Goal: Task Accomplishment & Management: Manage account settings

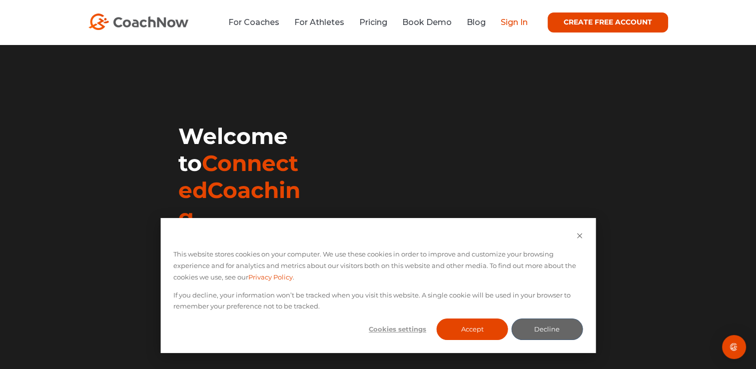
click at [521, 20] on link "Sign In" at bounding box center [514, 21] width 27 height 9
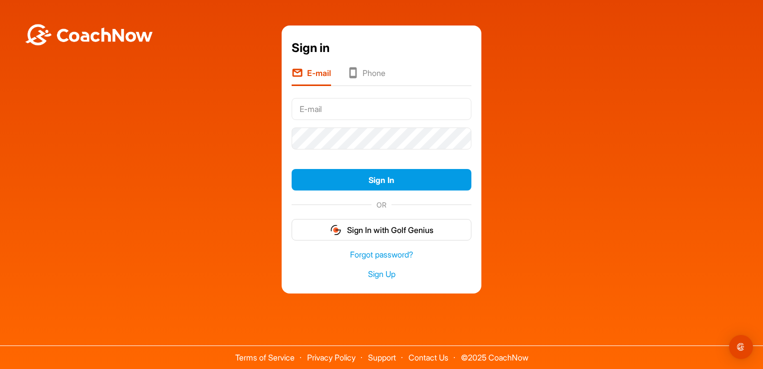
click at [355, 107] on input "text" at bounding box center [382, 109] width 180 height 22
type input "sagor@mintzandgold.com"
click at [376, 251] on link "Forgot password?" at bounding box center [382, 254] width 180 height 11
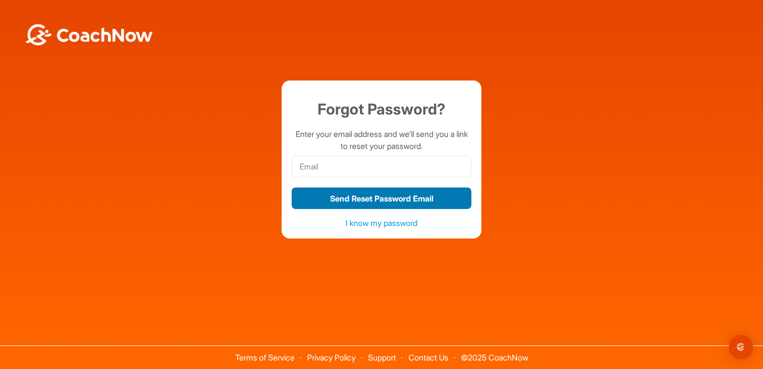
click at [365, 197] on button "Send Reset Password Email" at bounding box center [382, 197] width 180 height 21
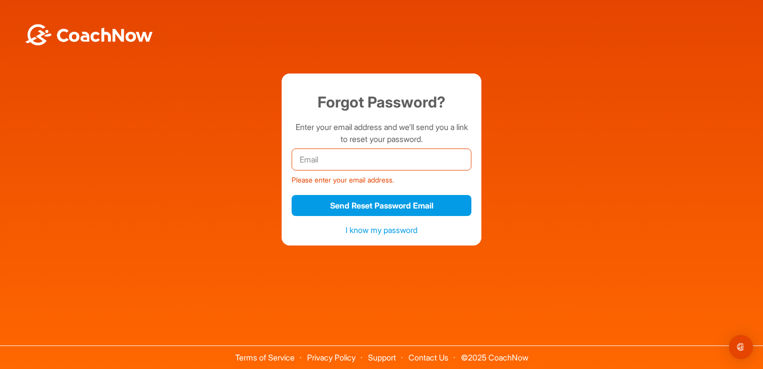
click at [358, 161] on input "email" at bounding box center [382, 159] width 180 height 22
type input "sagor@mintzandgold.com"
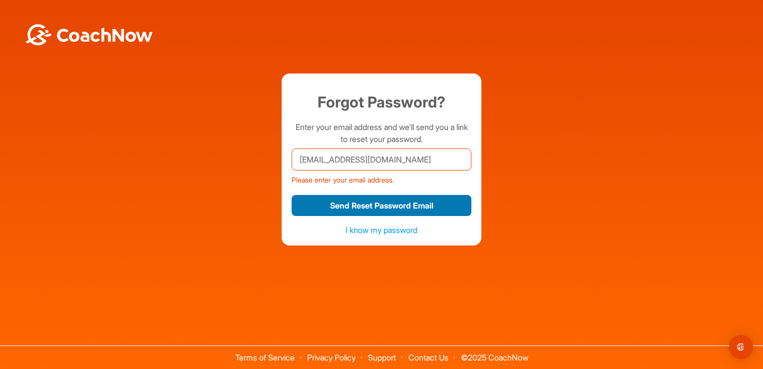
click at [401, 207] on button "Send Reset Password Email" at bounding box center [382, 205] width 180 height 21
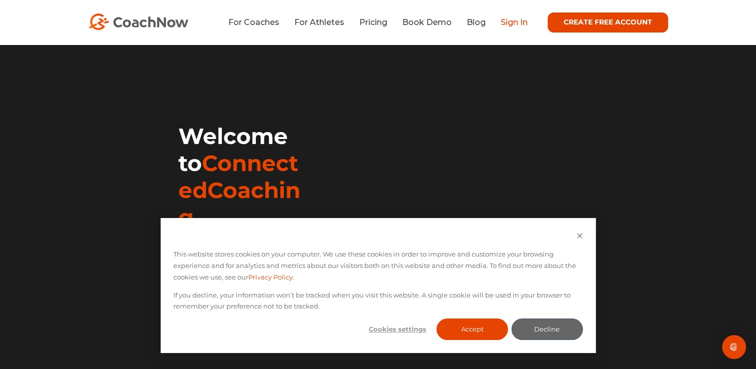
click at [518, 22] on link "Sign In" at bounding box center [514, 21] width 27 height 9
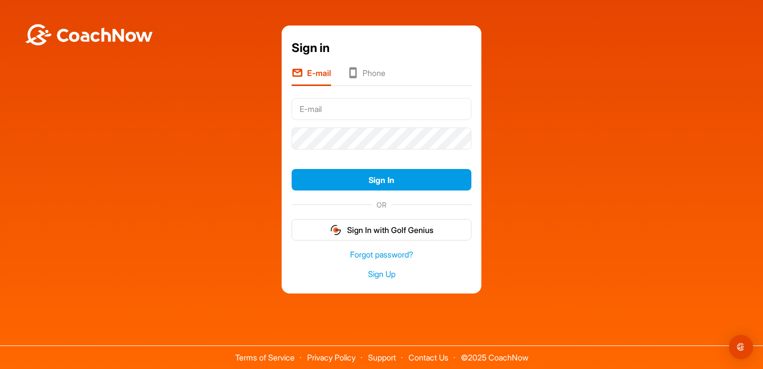
click at [352, 117] on input "text" at bounding box center [382, 109] width 180 height 22
type input "sagor@mintzandgold.com"
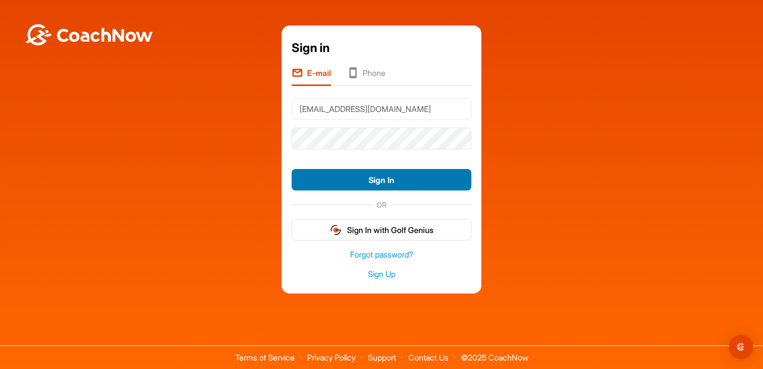
click at [392, 180] on button "Sign In" at bounding box center [382, 179] width 180 height 21
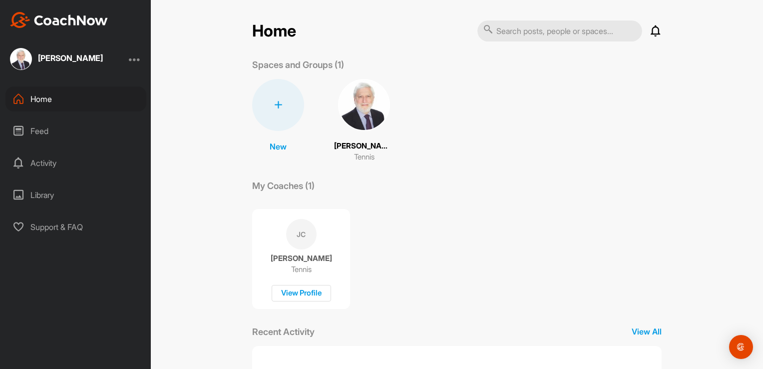
click at [52, 196] on div "Library" at bounding box center [75, 194] width 141 height 25
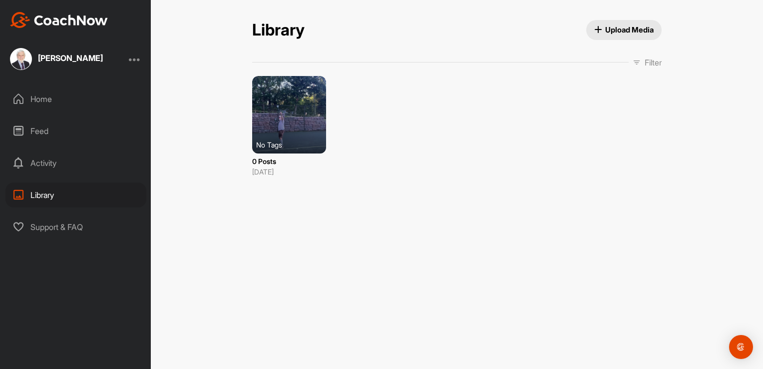
click at [619, 24] on span "Upload Media" at bounding box center [624, 29] width 60 height 10
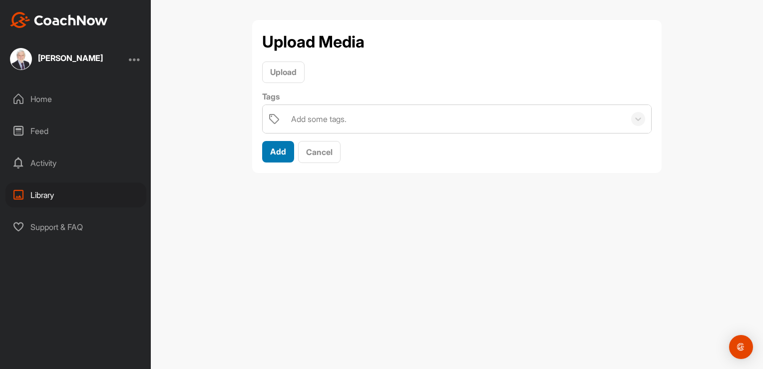
click at [266, 153] on button "Add" at bounding box center [278, 151] width 32 height 21
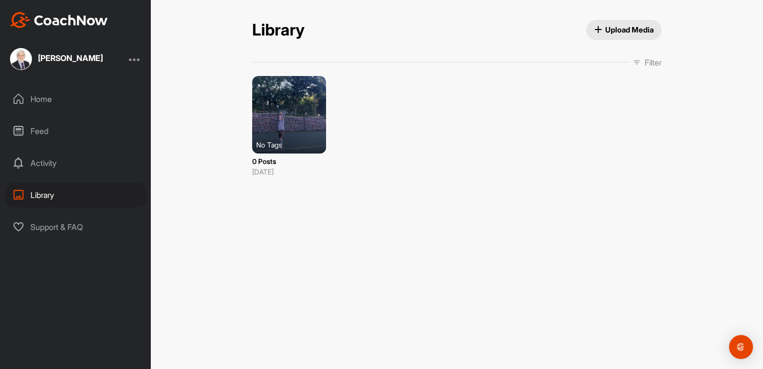
click at [31, 98] on div "Home" at bounding box center [75, 98] width 141 height 25
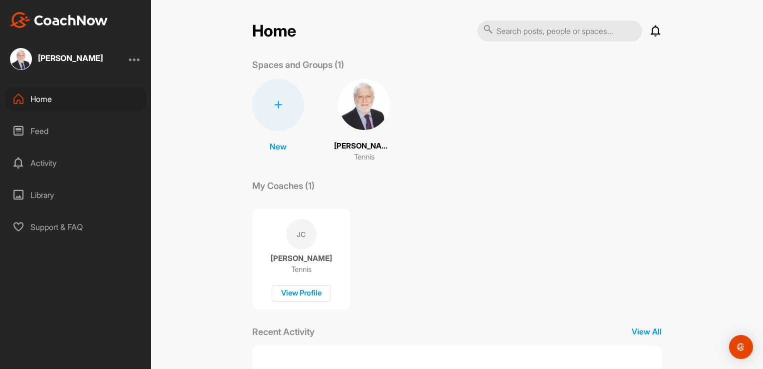
click at [50, 195] on div "Library" at bounding box center [75, 194] width 141 height 25
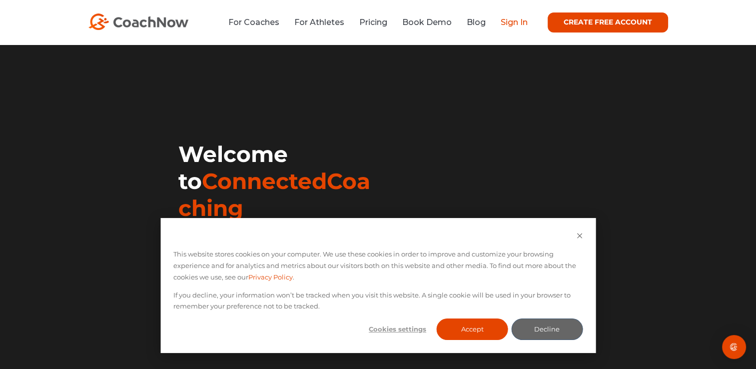
click at [377, 21] on link "Sign In" at bounding box center [514, 21] width 27 height 9
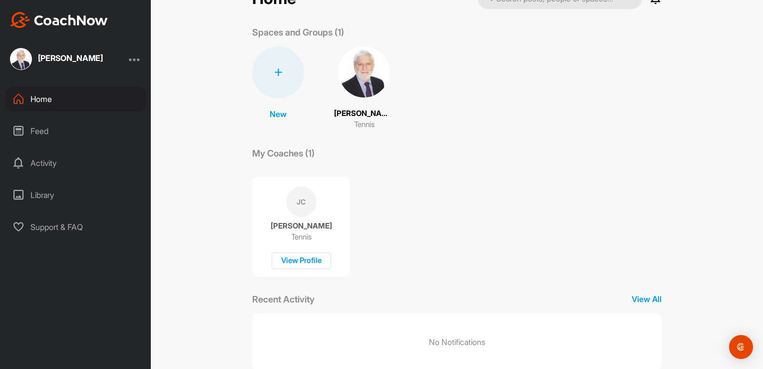
scroll to position [56, 0]
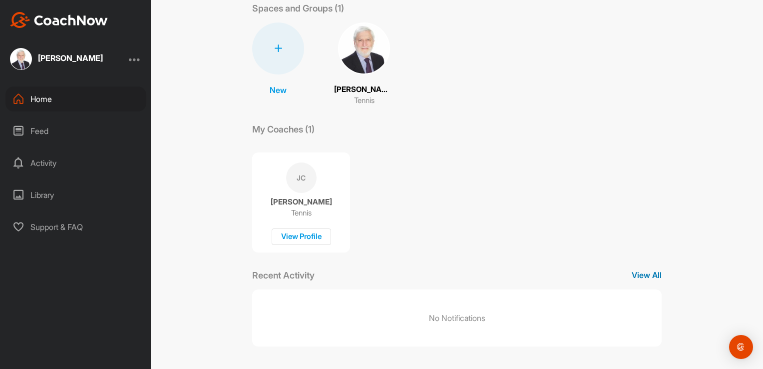
click at [639, 274] on p "View All" at bounding box center [647, 275] width 30 height 12
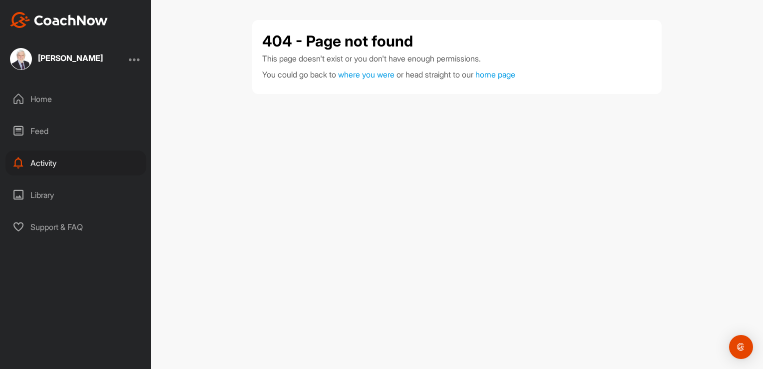
click at [38, 194] on div "Library" at bounding box center [75, 194] width 141 height 25
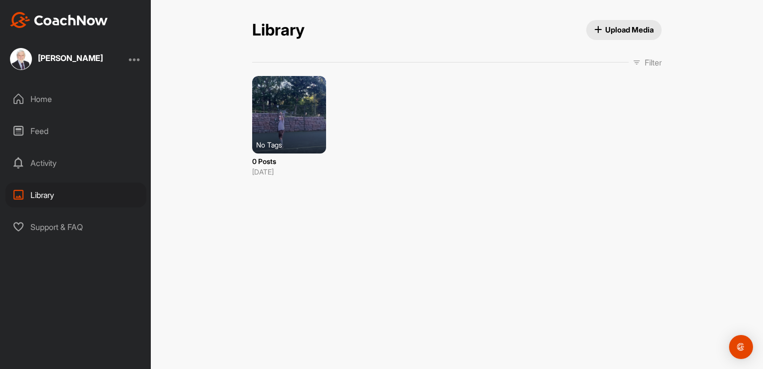
click at [599, 30] on span "Upload Media" at bounding box center [624, 29] width 60 height 10
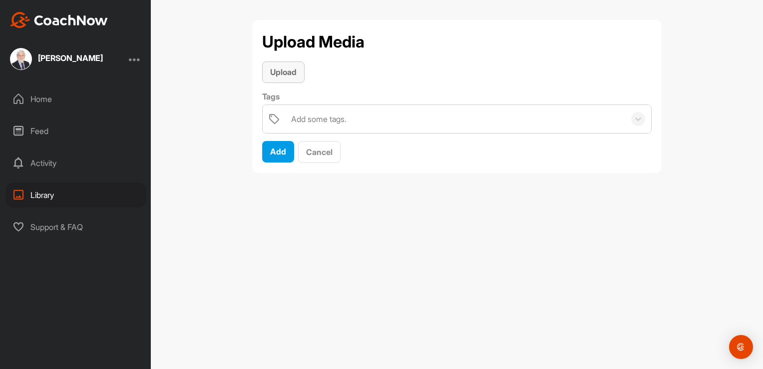
click at [283, 73] on span "Upload" at bounding box center [283, 72] width 26 height 10
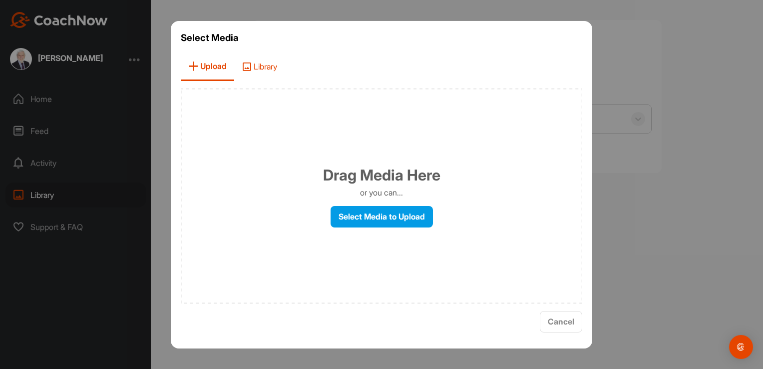
click at [263, 66] on span "Library" at bounding box center [259, 66] width 50 height 28
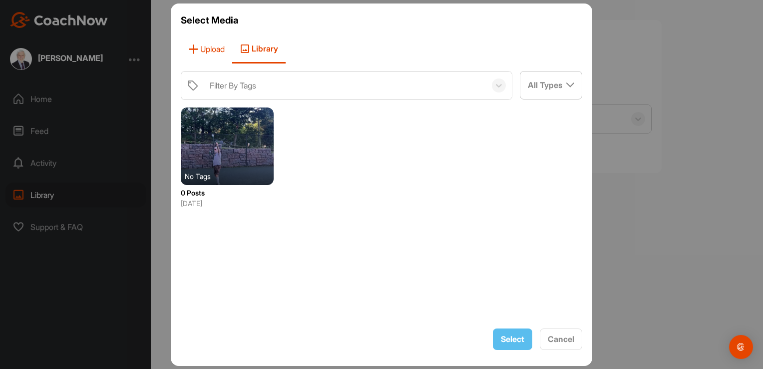
click at [207, 49] on span "Upload" at bounding box center [206, 49] width 51 height 28
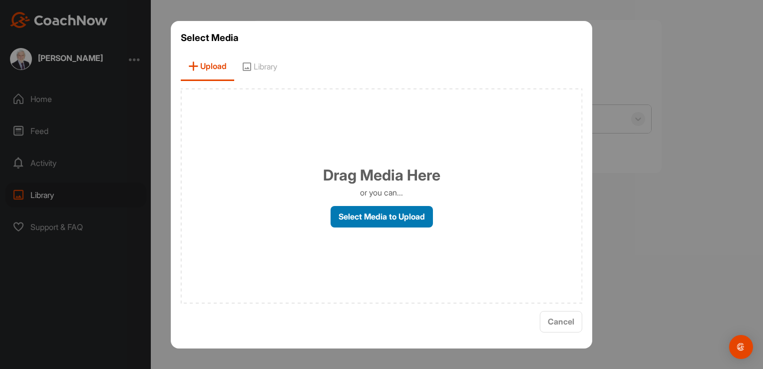
click at [370, 215] on label "Select Media to Upload" at bounding box center [382, 216] width 102 height 21
click at [0, 0] on input "Select Media to Upload" at bounding box center [0, 0] width 0 height 0
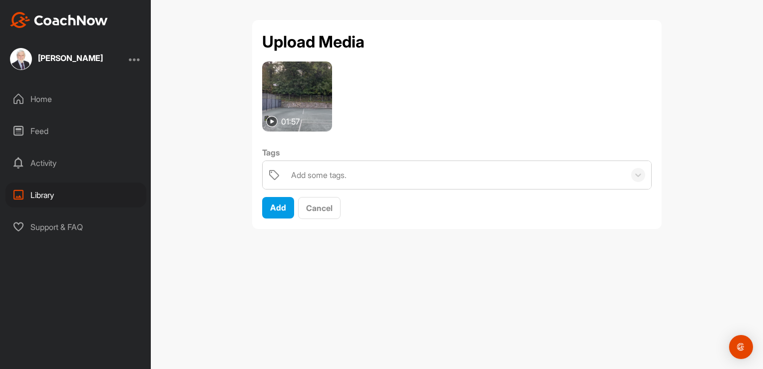
click at [38, 193] on div "Library" at bounding box center [75, 194] width 141 height 25
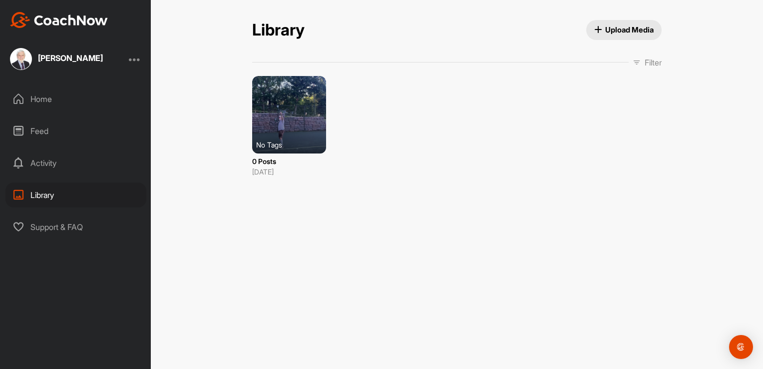
click at [609, 27] on span "Upload Media" at bounding box center [624, 29] width 60 height 10
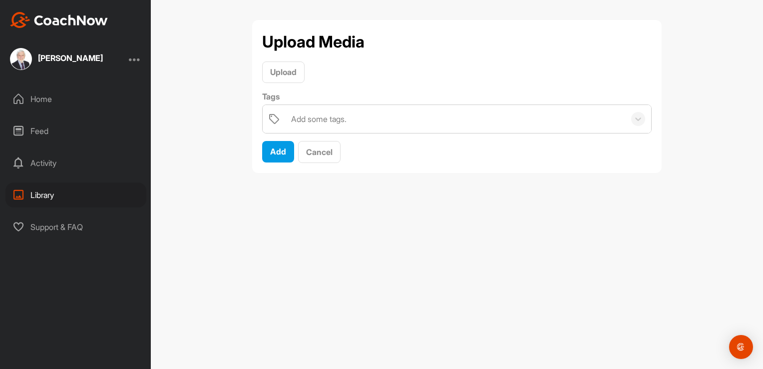
click at [138, 57] on div at bounding box center [135, 59] width 12 height 12
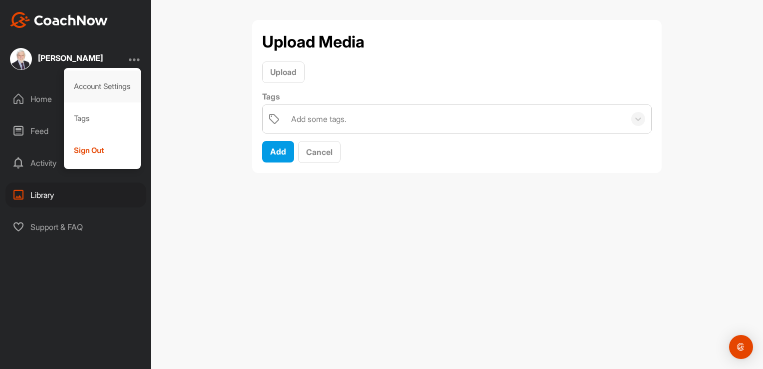
click at [107, 85] on div "Account Settings" at bounding box center [102, 86] width 77 height 32
select select "America/New_York -04:00"
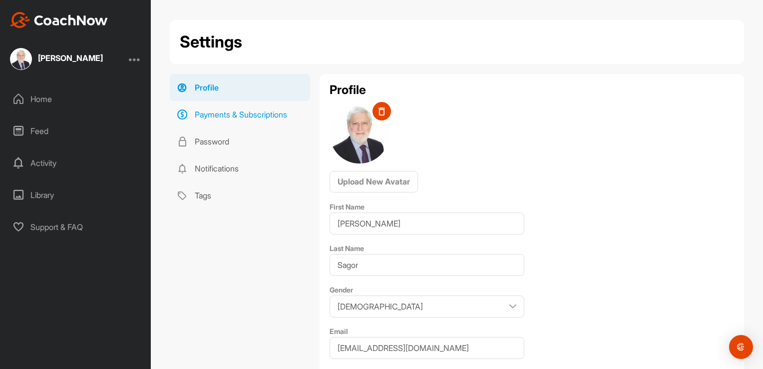
click at [235, 111] on link "Payments & Subscriptions" at bounding box center [240, 114] width 140 height 27
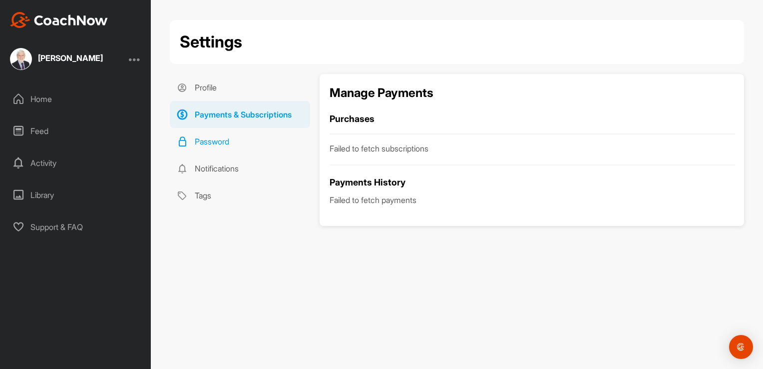
click at [203, 138] on link "Password" at bounding box center [240, 141] width 140 height 27
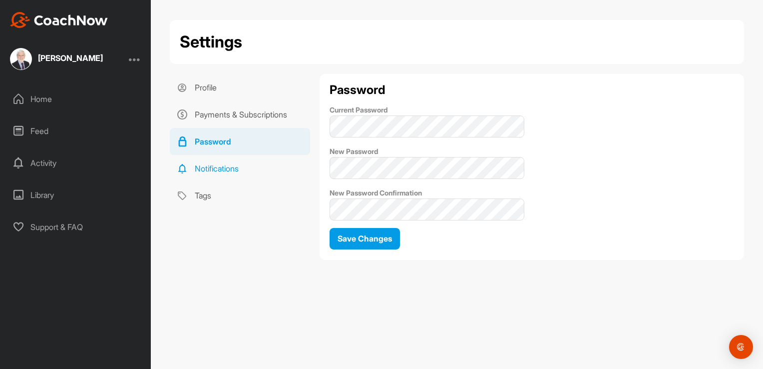
click at [218, 166] on link "Notifications" at bounding box center [240, 168] width 140 height 27
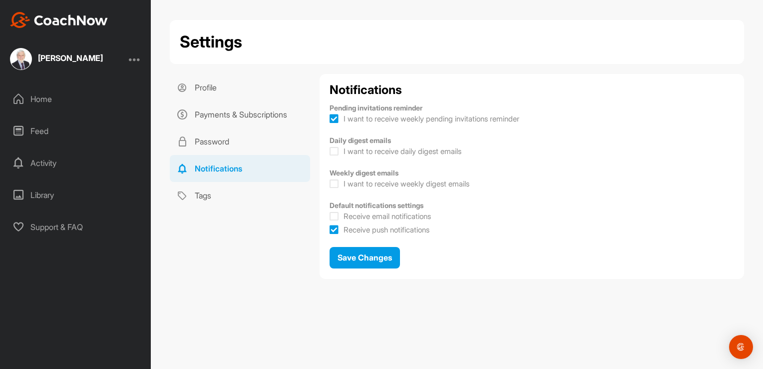
click at [44, 196] on div "Library" at bounding box center [75, 194] width 141 height 25
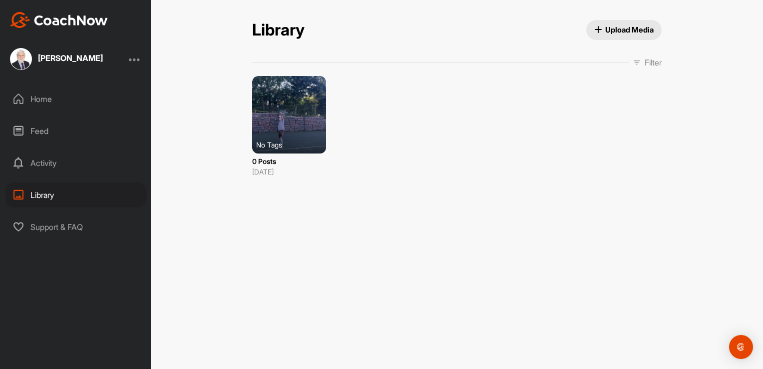
click at [635, 59] on icon at bounding box center [637, 62] width 8 height 8
click at [475, 100] on input "checkbox" at bounding box center [481, 102] width 13 height 13
checkbox input "false"
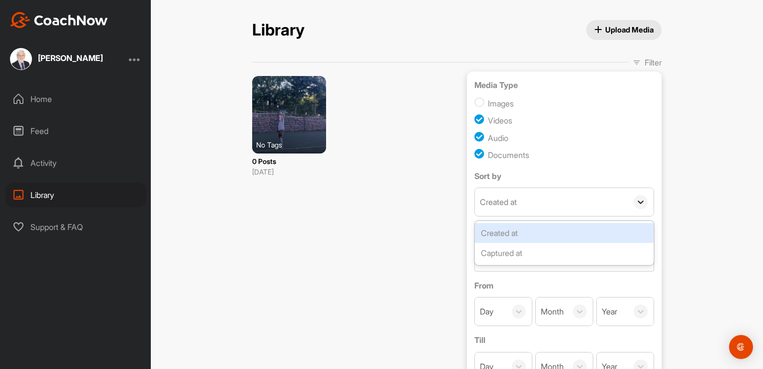
click at [639, 197] on icon at bounding box center [641, 202] width 10 height 10
click at [514, 228] on div "Created at" at bounding box center [564, 233] width 179 height 20
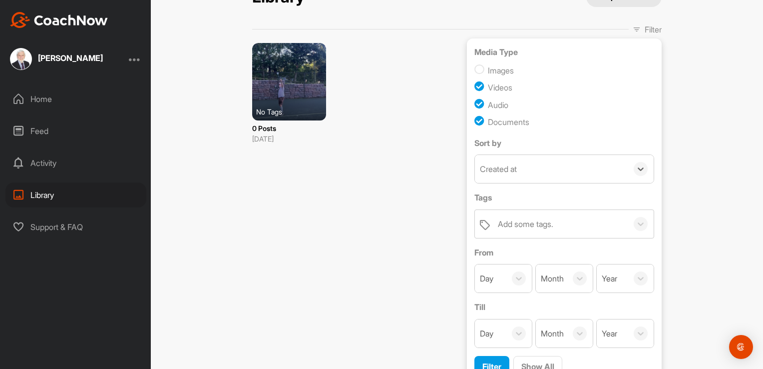
scroll to position [48, 0]
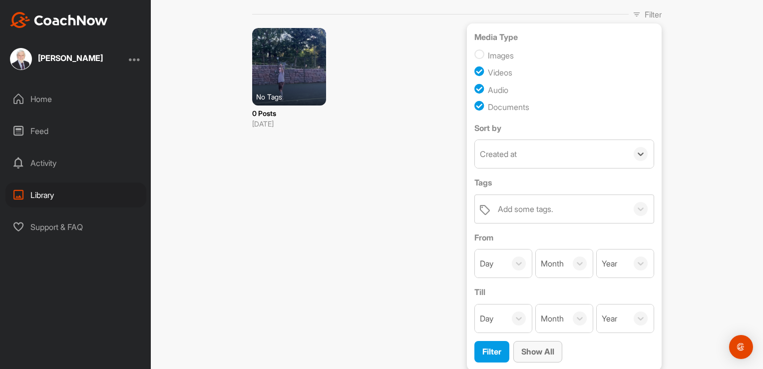
click at [527, 349] on span "Show All" at bounding box center [537, 351] width 33 height 10
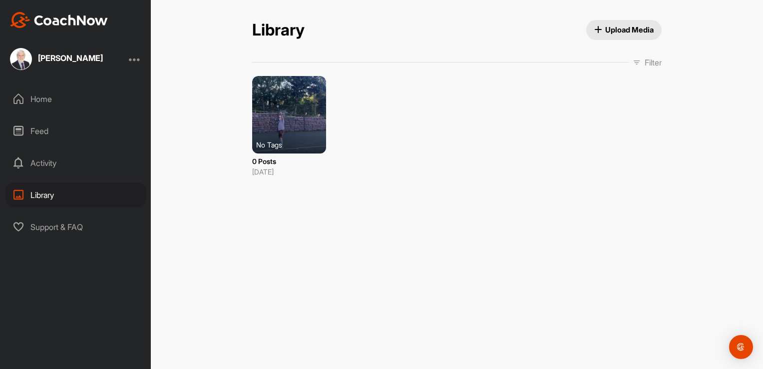
click at [626, 29] on span "Upload Media" at bounding box center [624, 29] width 60 height 10
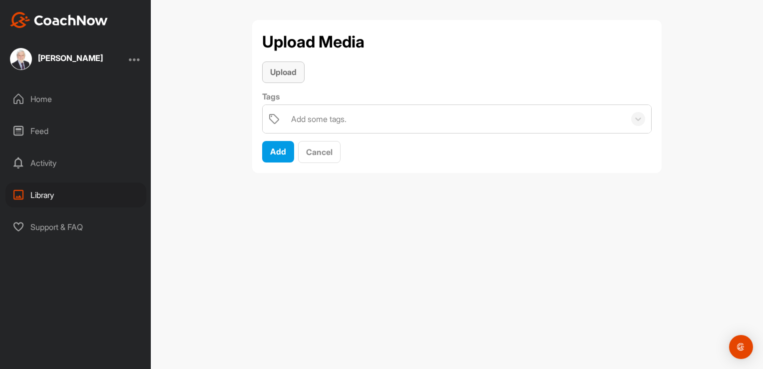
click at [279, 73] on span "Upload" at bounding box center [283, 72] width 26 height 10
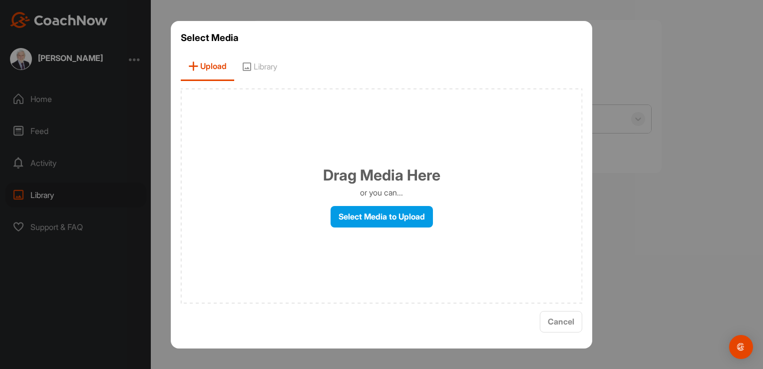
click at [221, 65] on span "Upload" at bounding box center [207, 66] width 53 height 28
click at [373, 212] on label "Select Media to Upload" at bounding box center [382, 216] width 102 height 21
click at [0, 0] on input "Select Media to Upload" at bounding box center [0, 0] width 0 height 0
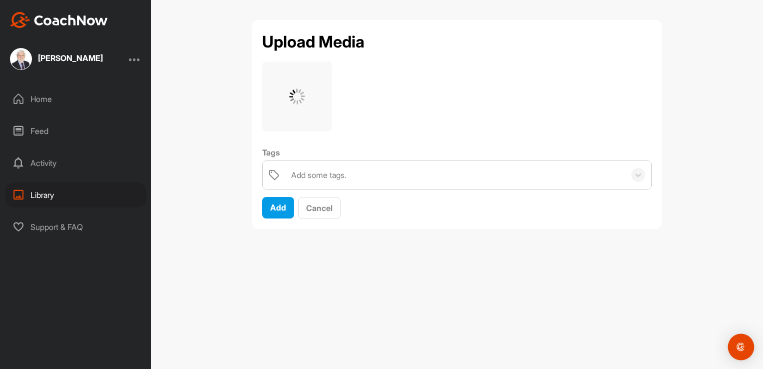
click at [741, 348] on img "Open Intercom Messenger" at bounding box center [741, 346] width 13 height 13
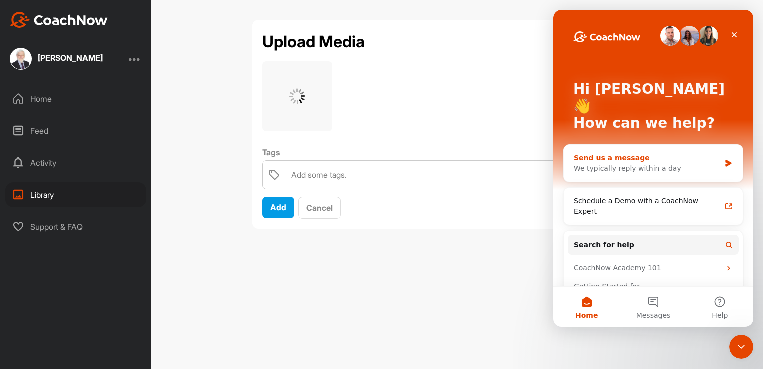
click at [633, 163] on div "We typically reply within a day" at bounding box center [647, 168] width 146 height 10
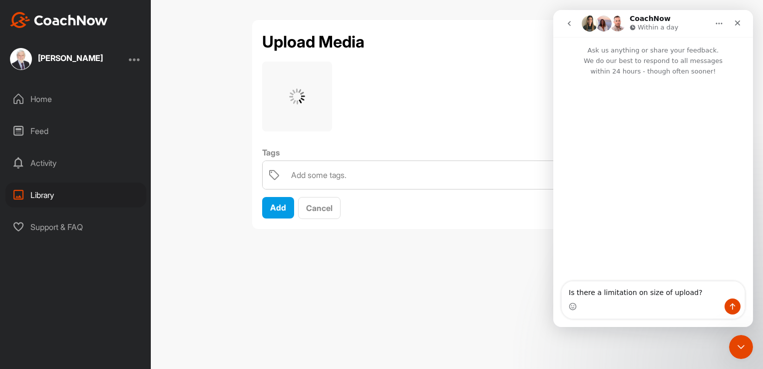
type textarea "Is there a limitation on size of upload?"
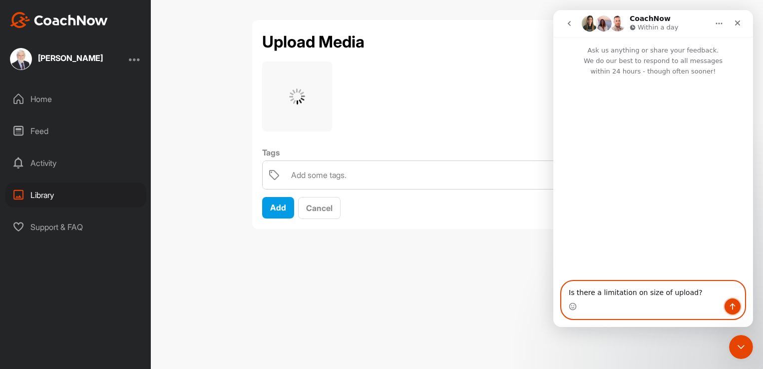
click at [735, 304] on icon "Send a message…" at bounding box center [733, 306] width 8 height 8
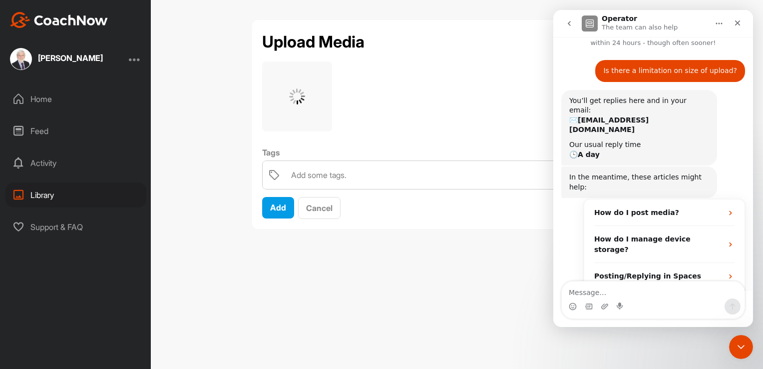
scroll to position [32, 0]
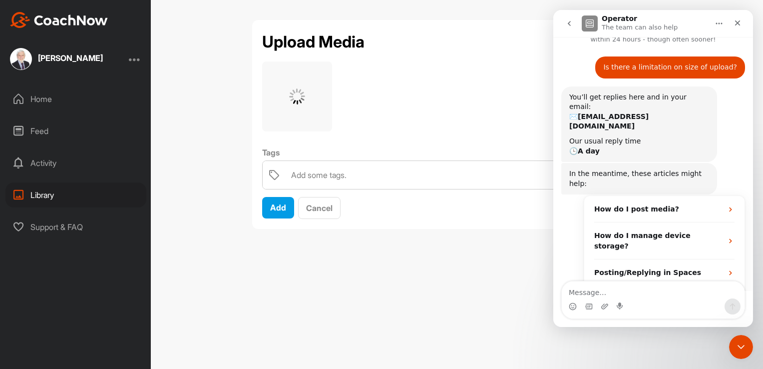
click at [42, 191] on div "Library" at bounding box center [75, 194] width 141 height 25
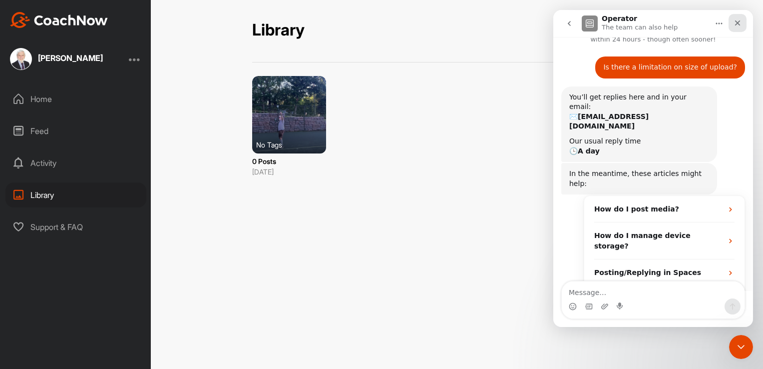
click at [734, 21] on icon "Close" at bounding box center [738, 23] width 8 height 8
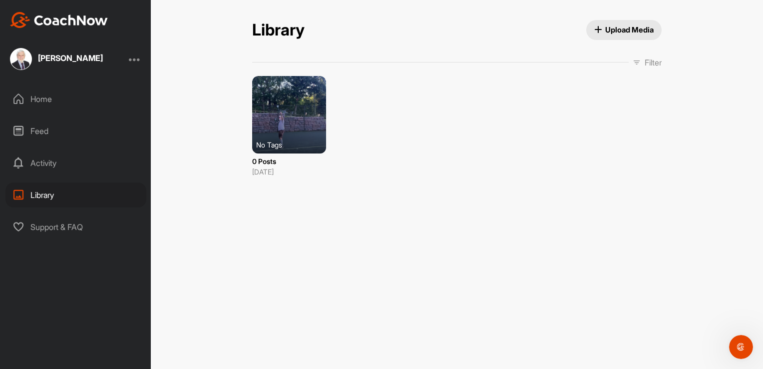
scroll to position [48, 0]
click at [640, 30] on span "Upload Media" at bounding box center [624, 29] width 60 height 10
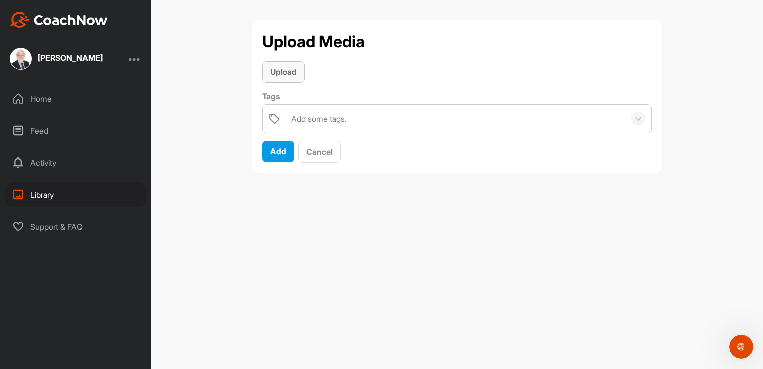
click at [284, 69] on span "Upload" at bounding box center [283, 72] width 26 height 10
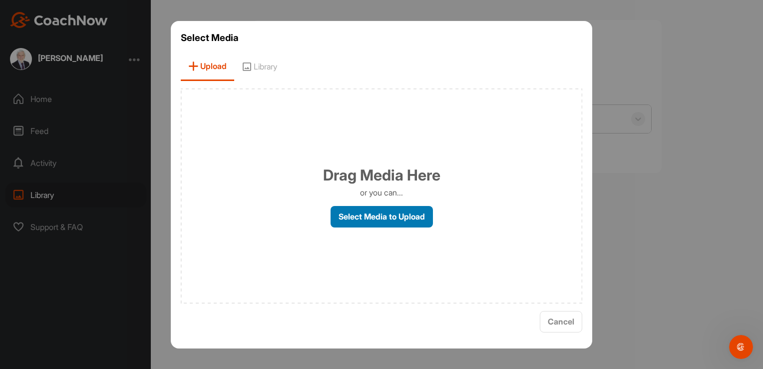
click at [371, 219] on label "Select Media to Upload" at bounding box center [382, 216] width 102 height 21
click at [0, 0] on input "Select Media to Upload" at bounding box center [0, 0] width 0 height 0
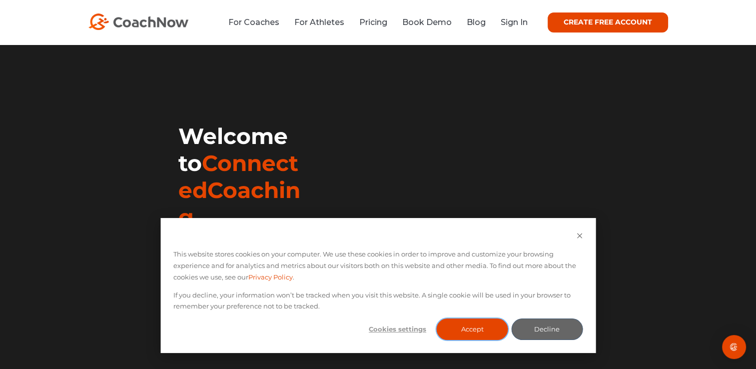
click at [479, 325] on button "Accept" at bounding box center [472, 328] width 71 height 21
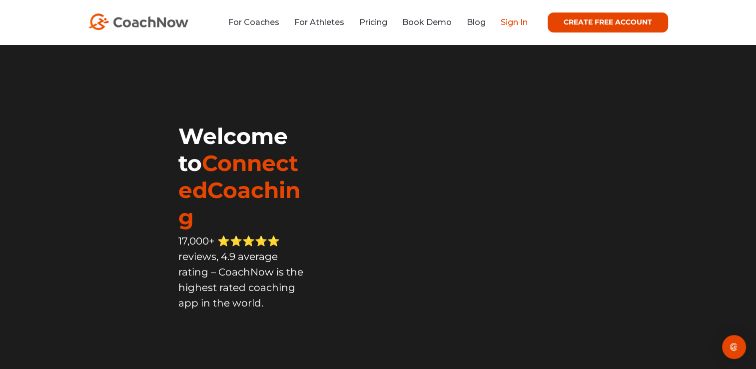
click at [515, 24] on link "Sign In" at bounding box center [514, 21] width 27 height 9
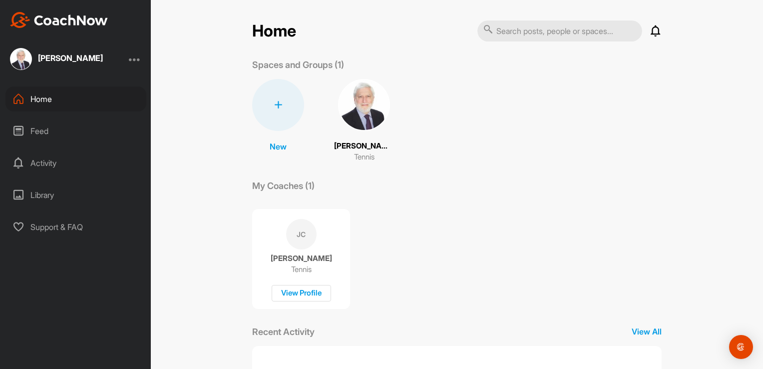
click at [40, 196] on div "Library" at bounding box center [75, 194] width 141 height 25
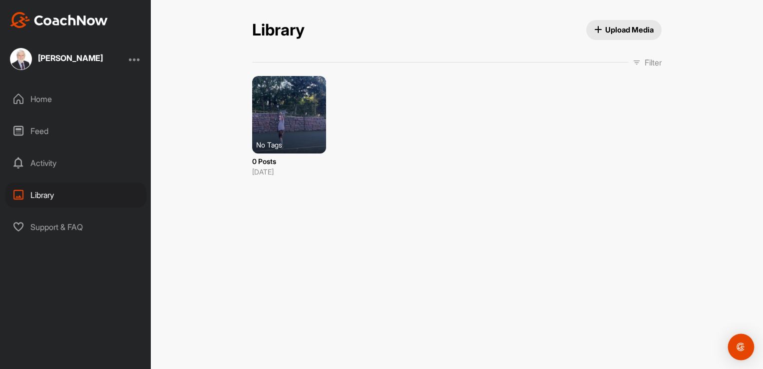
click at [743, 344] on img "Open Intercom Messenger" at bounding box center [741, 346] width 13 height 13
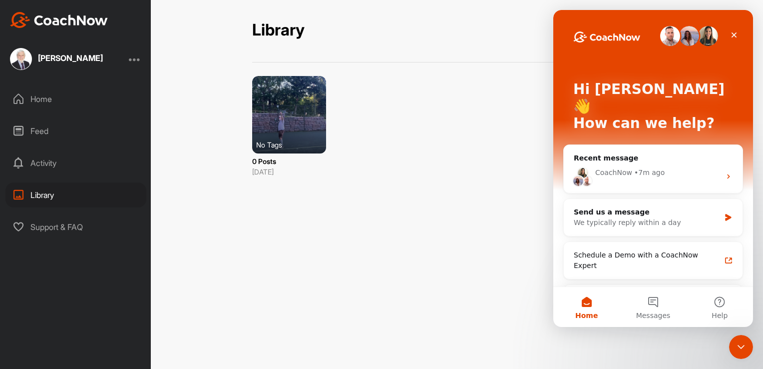
click at [47, 163] on div "Activity" at bounding box center [75, 162] width 141 height 25
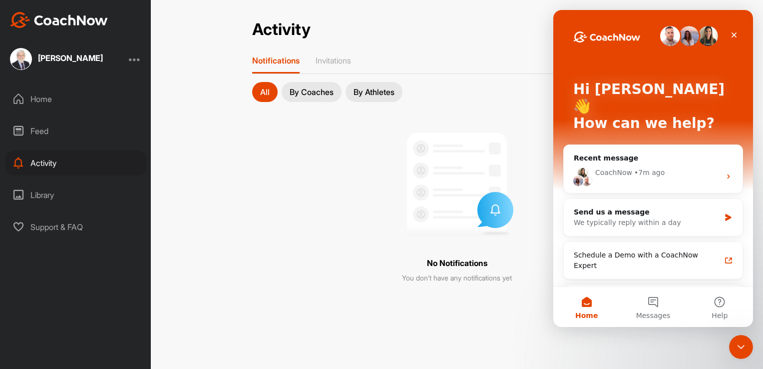
click at [41, 197] on div "Library" at bounding box center [75, 194] width 141 height 25
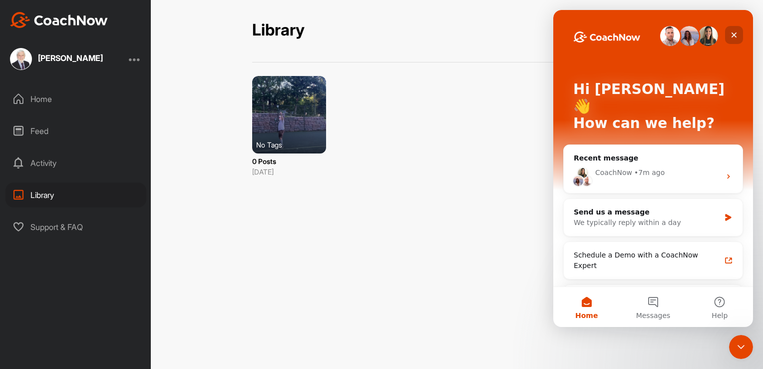
click at [737, 32] on icon "Close" at bounding box center [734, 35] width 8 height 8
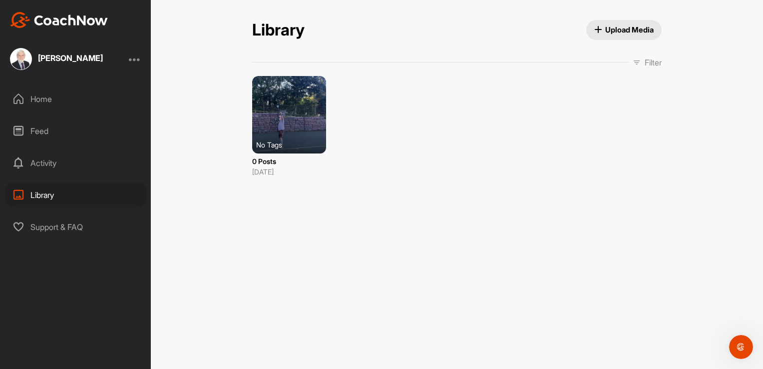
click at [25, 101] on div "Home" at bounding box center [75, 98] width 141 height 25
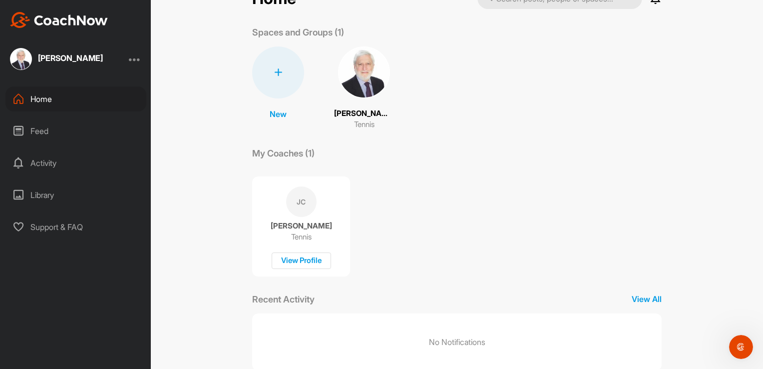
scroll to position [56, 0]
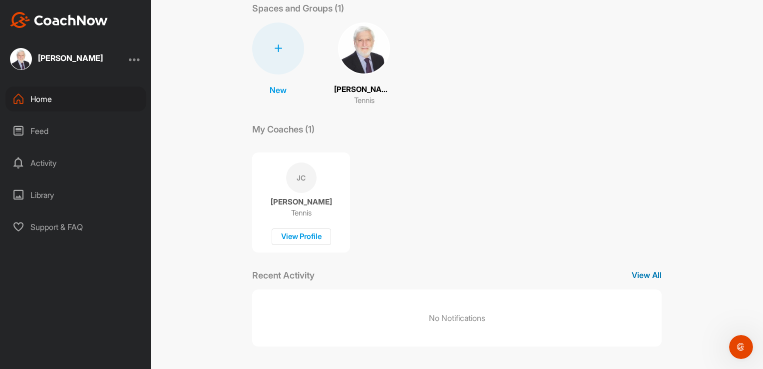
click at [646, 277] on p "View All" at bounding box center [647, 275] width 30 height 12
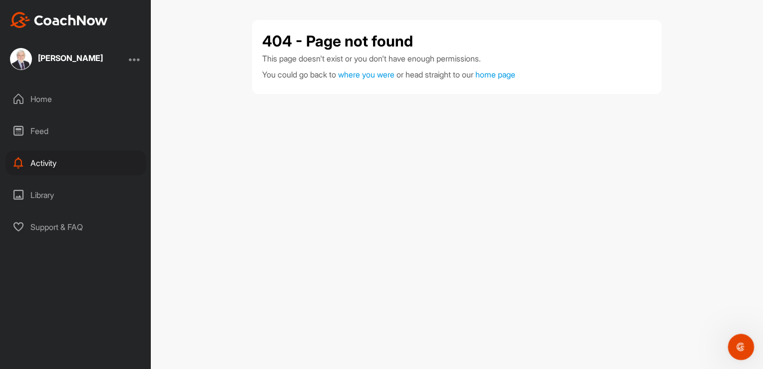
click at [741, 343] on icon "Open Intercom Messenger" at bounding box center [740, 345] width 16 height 16
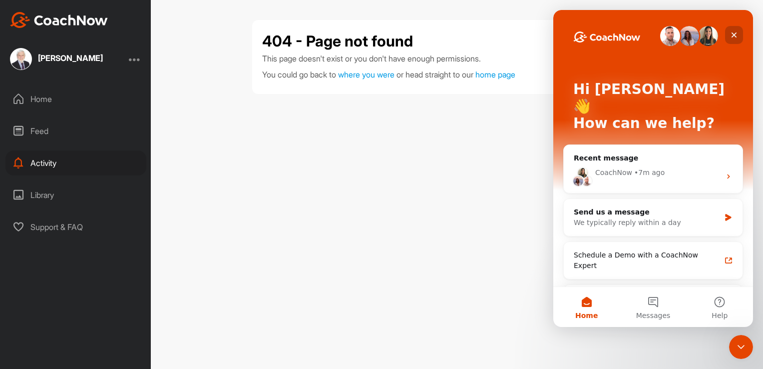
click at [737, 31] on icon "Close" at bounding box center [734, 35] width 8 height 8
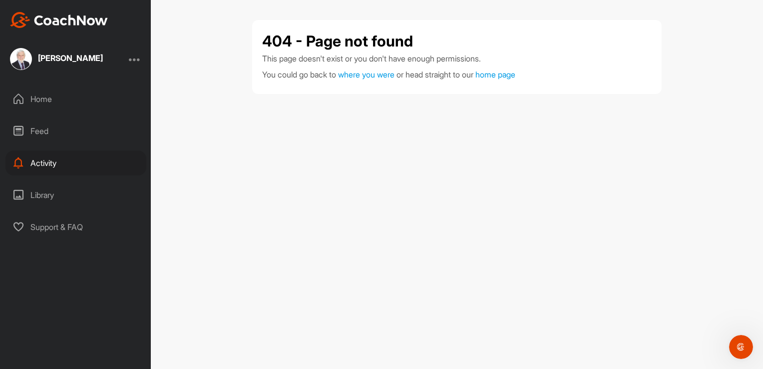
click at [42, 193] on div "Library" at bounding box center [75, 194] width 141 height 25
